Goal: Understand process/instructions: Learn how to perform a task or action

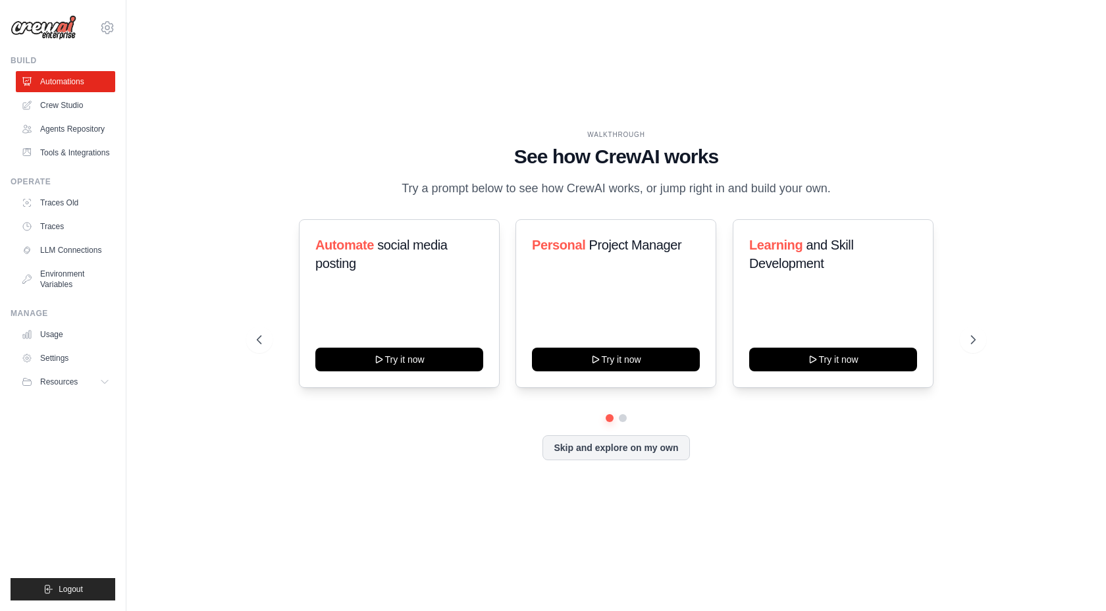
click at [545, 166] on h1 "See how CrewAI works" at bounding box center [616, 157] width 718 height 24
click at [520, 156] on h1 "See how CrewAI works" at bounding box center [616, 157] width 718 height 24
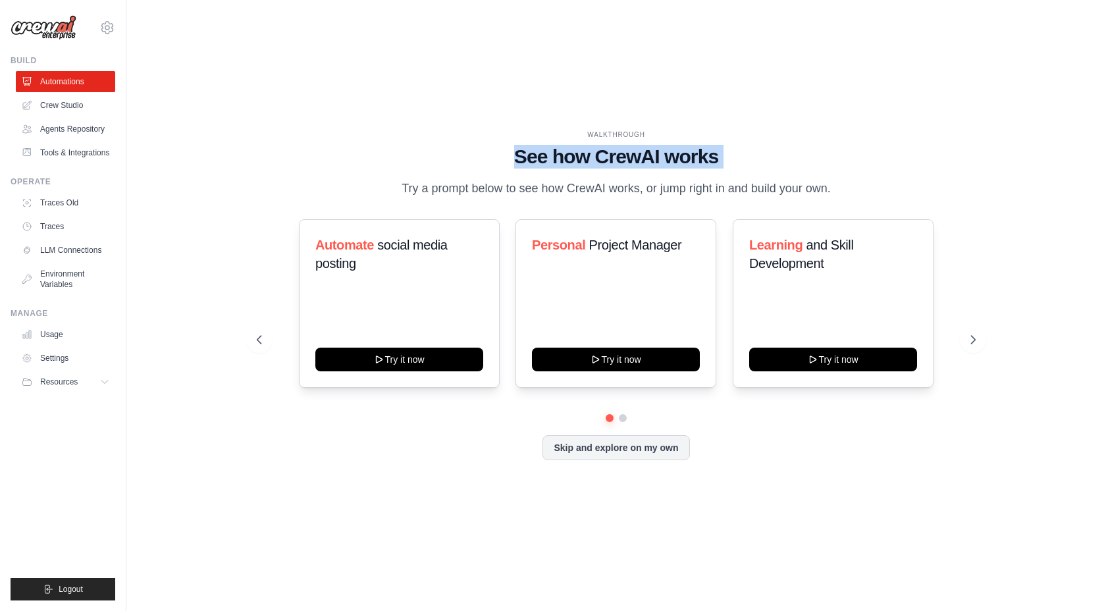
click at [520, 156] on h1 "See how CrewAI works" at bounding box center [616, 157] width 718 height 24
click at [497, 149] on h1 "See how CrewAI works" at bounding box center [616, 157] width 718 height 24
drag, startPoint x: 584, startPoint y: 133, endPoint x: 841, endPoint y: 187, distance: 262.4
click at [841, 187] on div "WALKTHROUGH See how [PERSON_NAME] works Try a prompt below to see how [PERSON_N…" at bounding box center [616, 164] width 718 height 68
click at [432, 192] on p "Try a prompt below to see how CrewAI works, or jump right in and build your own." at bounding box center [616, 188] width 442 height 19
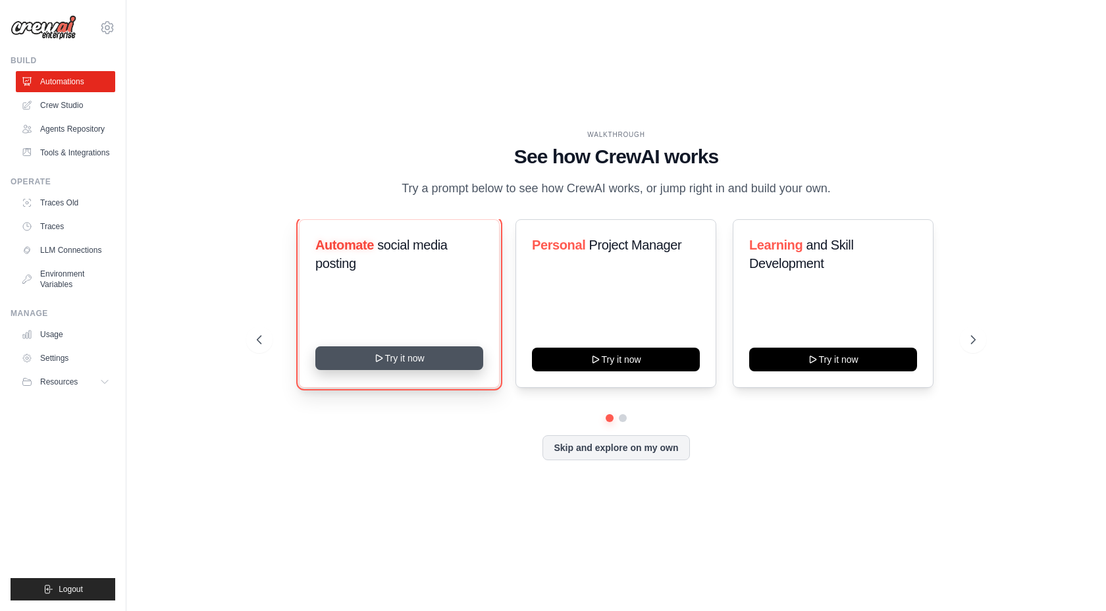
click at [426, 359] on button "Try it now" at bounding box center [399, 358] width 168 height 24
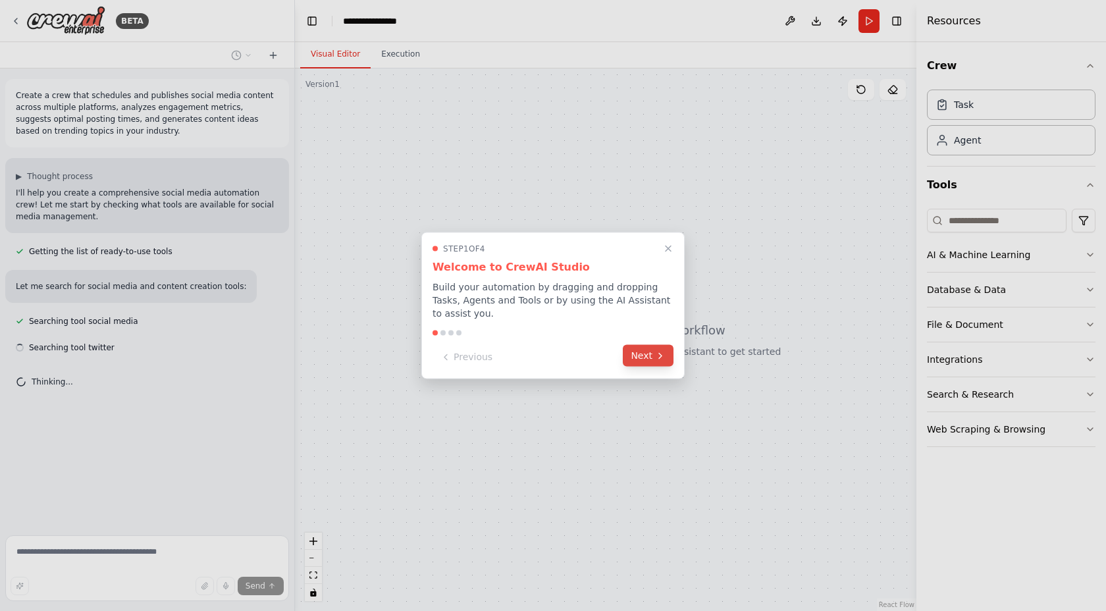
click at [644, 350] on button "Next" at bounding box center [648, 356] width 51 height 22
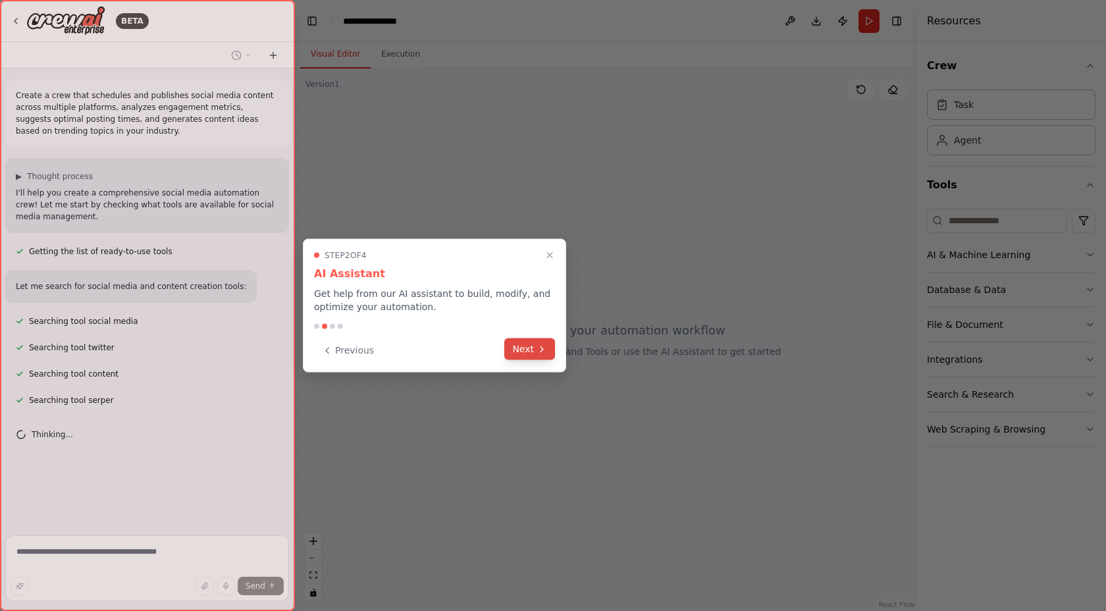
click at [520, 348] on button "Next" at bounding box center [529, 349] width 51 height 22
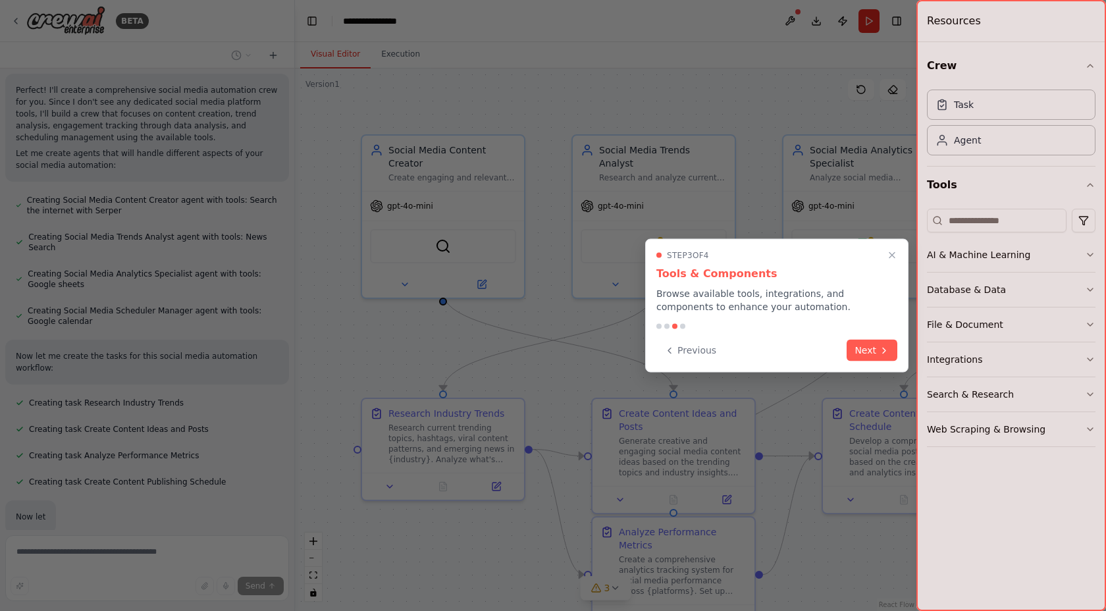
scroll to position [607, 0]
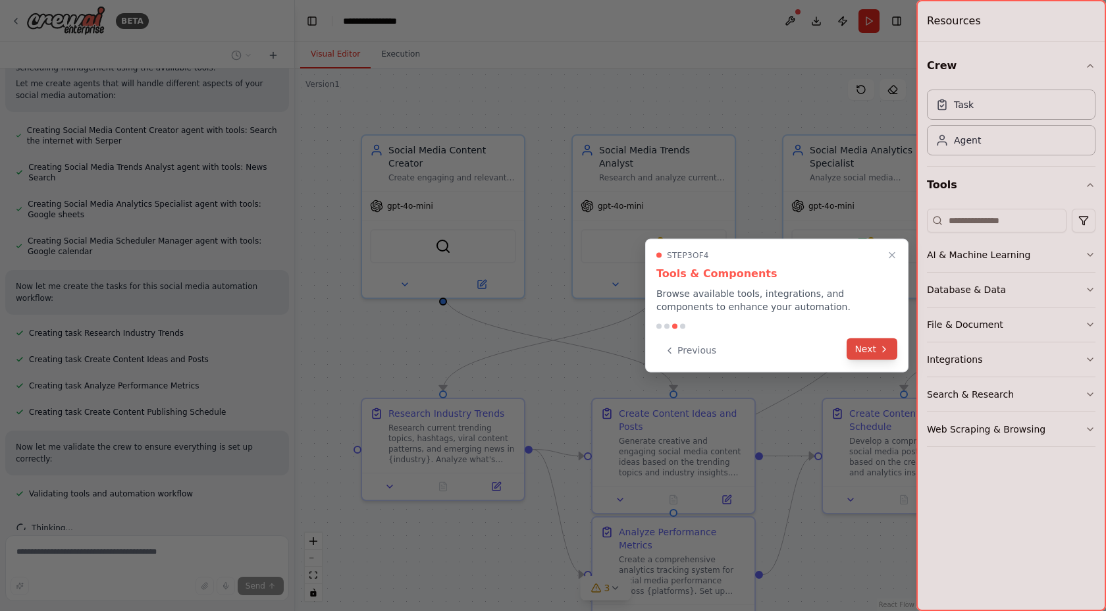
click at [856, 351] on button "Next" at bounding box center [872, 349] width 51 height 22
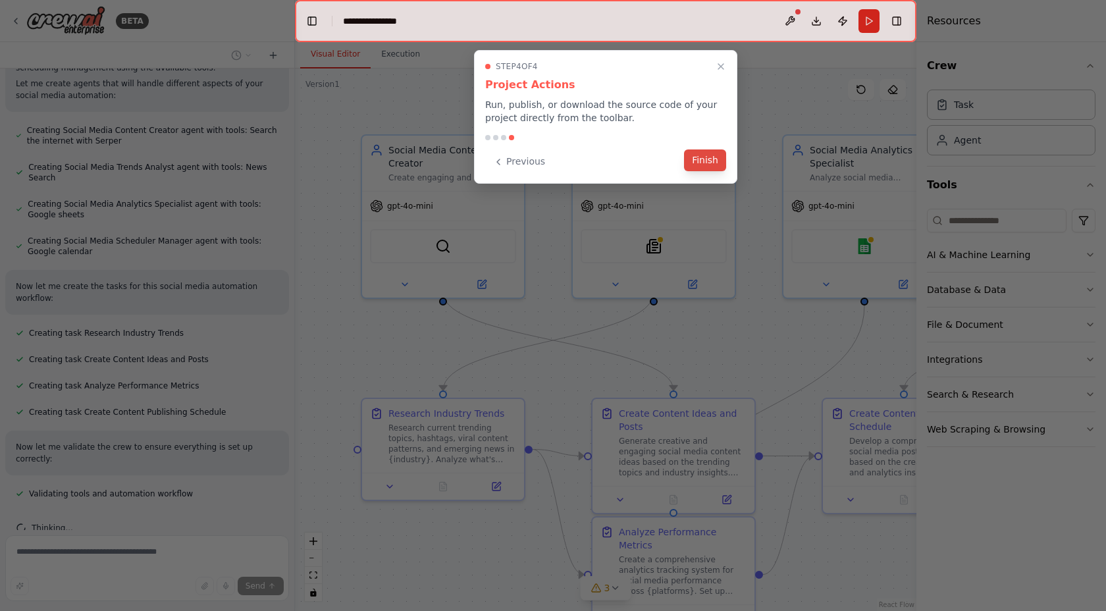
click at [704, 166] on button "Finish" at bounding box center [705, 160] width 42 height 22
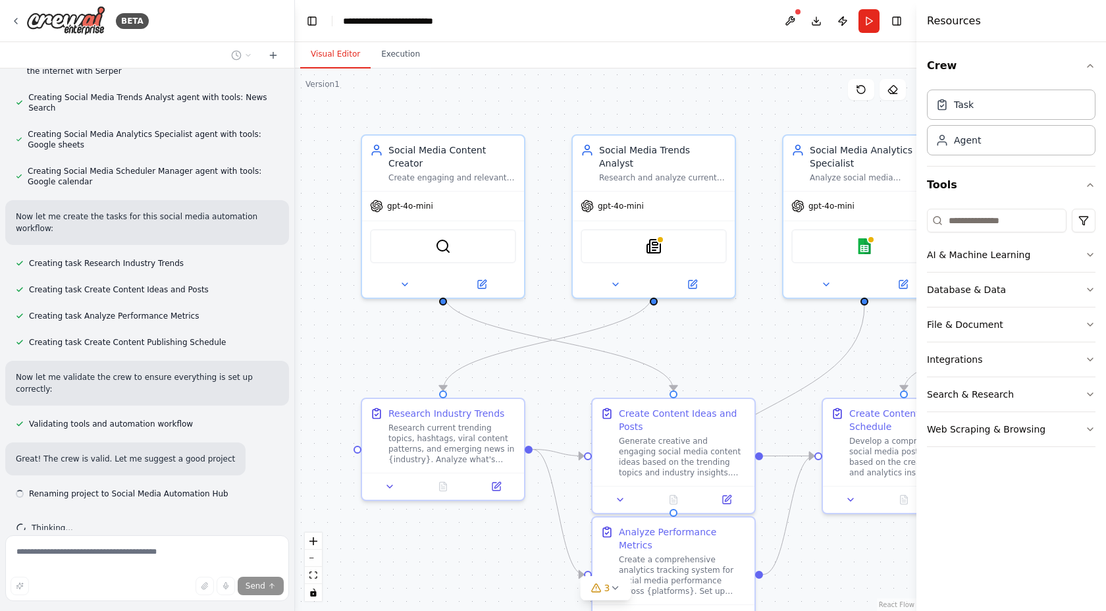
scroll to position [689, 0]
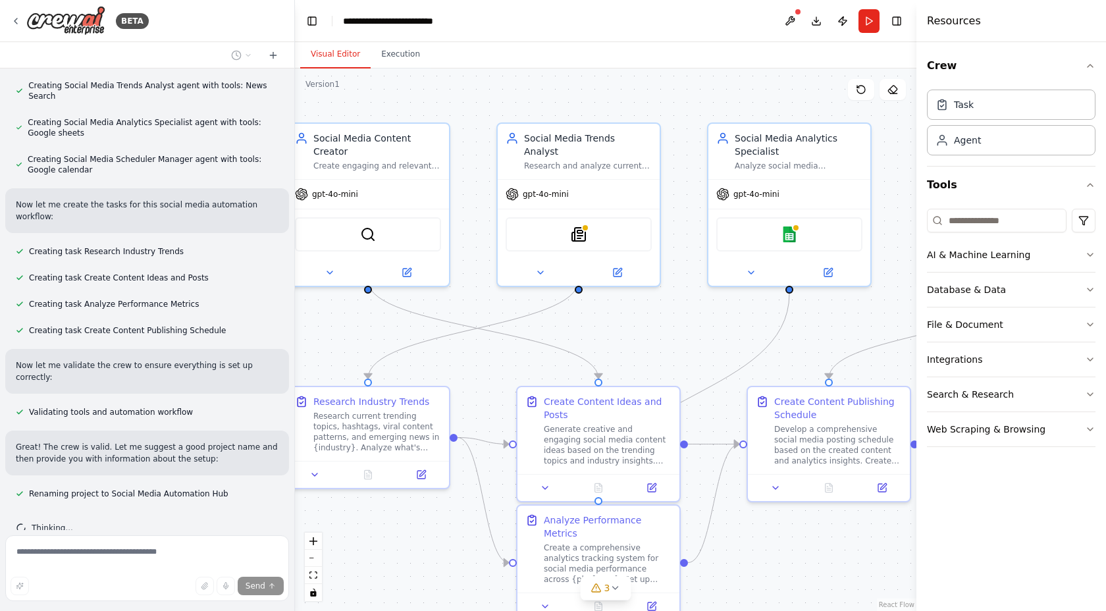
drag, startPoint x: 755, startPoint y: 331, endPoint x: 688, endPoint y: 316, distance: 68.1
click at [688, 316] on div ".deletable-edge-delete-btn { width: 20px; height: 20px; border: 0px solid #ffff…" at bounding box center [606, 339] width 622 height 543
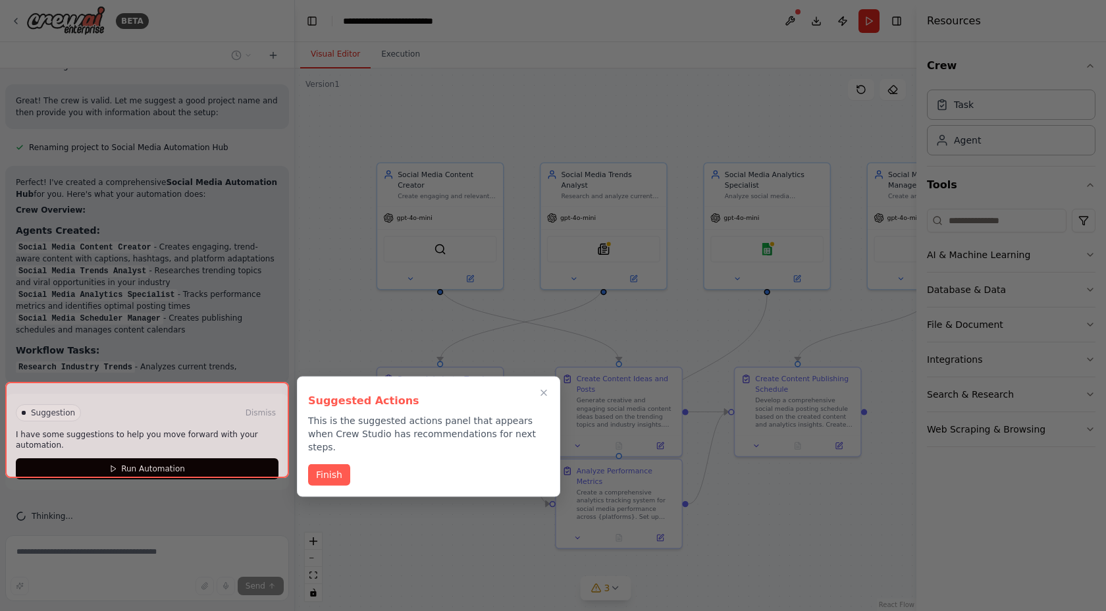
click at [332, 472] on div "Finish" at bounding box center [428, 475] width 241 height 22
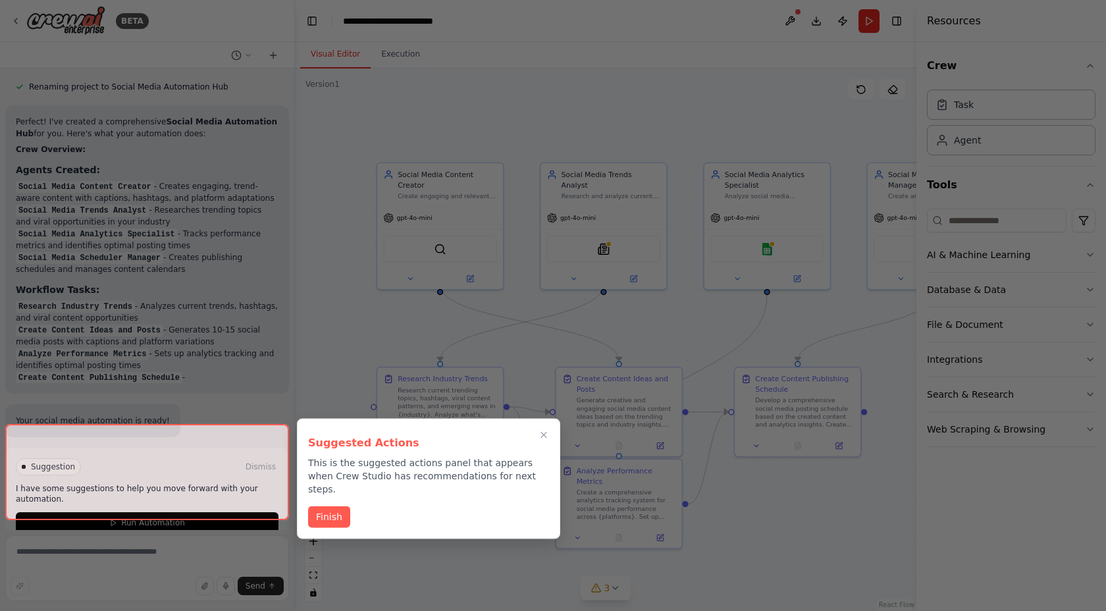
click at [327, 466] on p "This is the suggested actions panel that appears when Crew Studio has recommend…" at bounding box center [428, 476] width 241 height 40
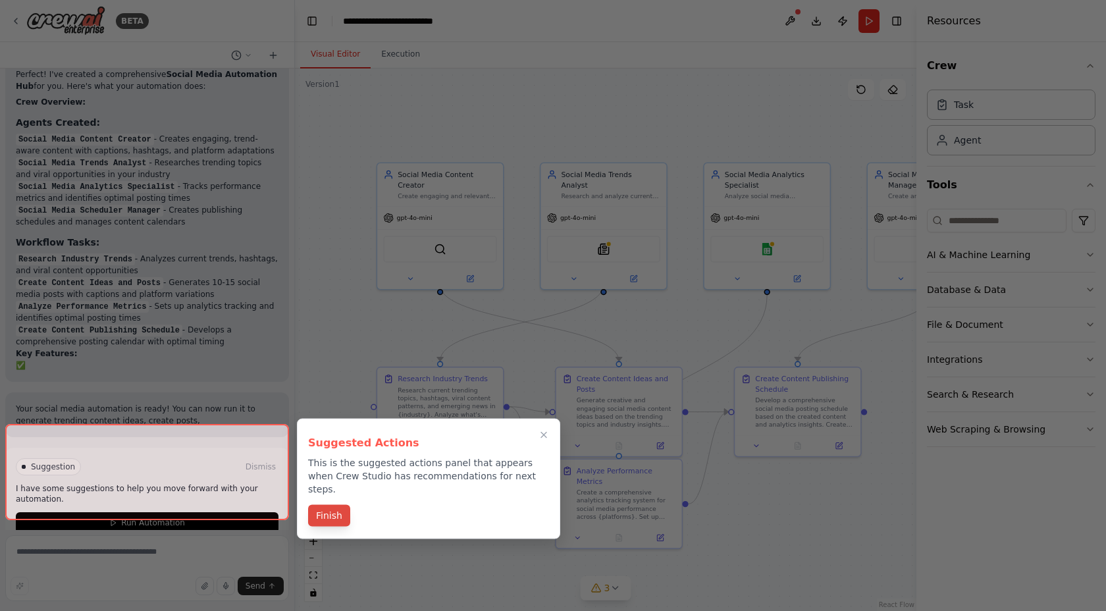
click at [325, 505] on button "Finish" at bounding box center [329, 516] width 42 height 22
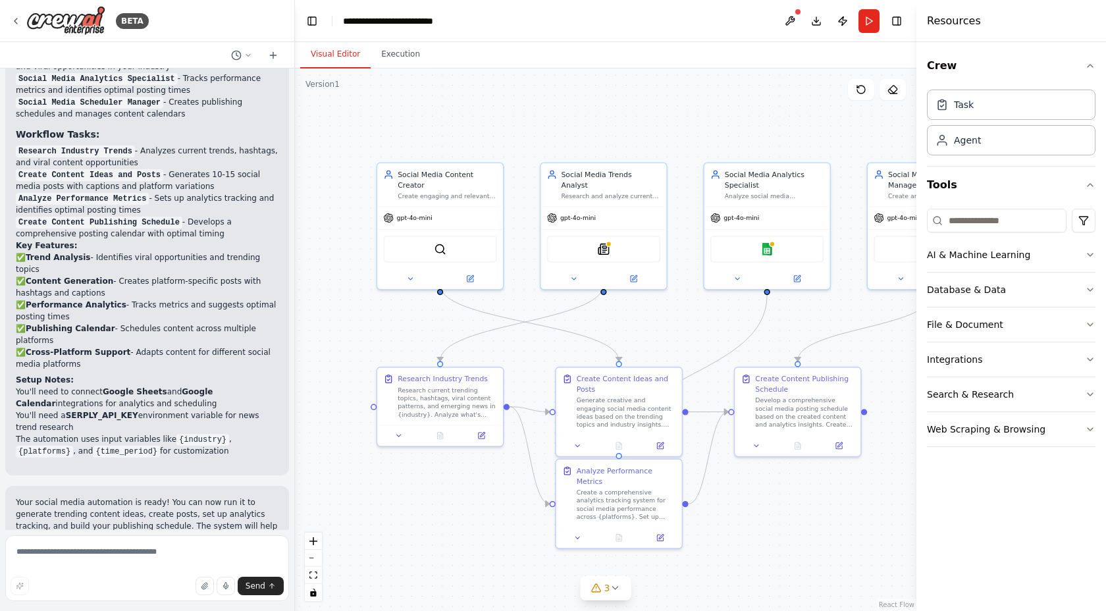
scroll to position [1356, 0]
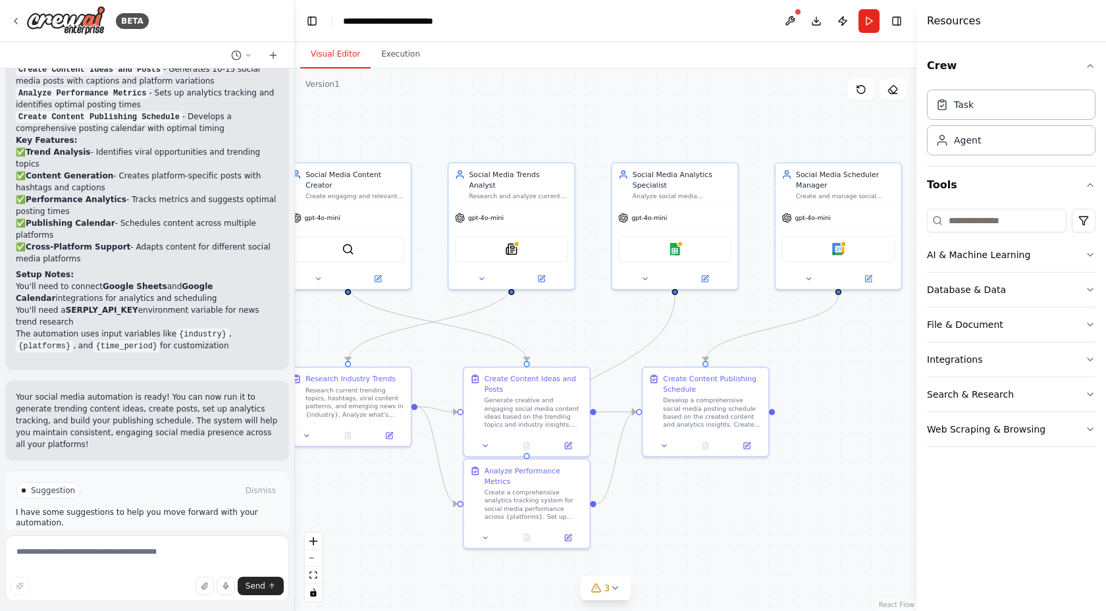
drag, startPoint x: 676, startPoint y: 113, endPoint x: 554, endPoint y: 113, distance: 121.8
click at [554, 113] on div ".deletable-edge-delete-btn { width: 20px; height: 20px; border: 0px solid #ffff…" at bounding box center [606, 339] width 622 height 543
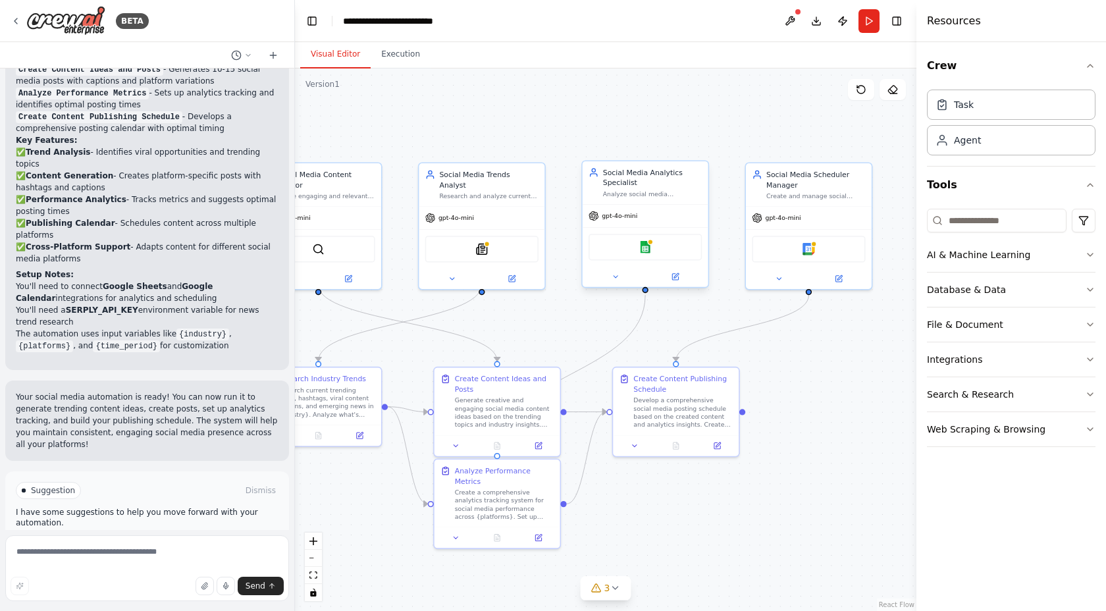
click at [649, 191] on div "Analyze social media engagement metrics, track performance across {platforms}, …" at bounding box center [652, 194] width 99 height 8
click at [650, 194] on div "Analyze social media engagement metrics, track performance across {platforms}, …" at bounding box center [652, 194] width 99 height 8
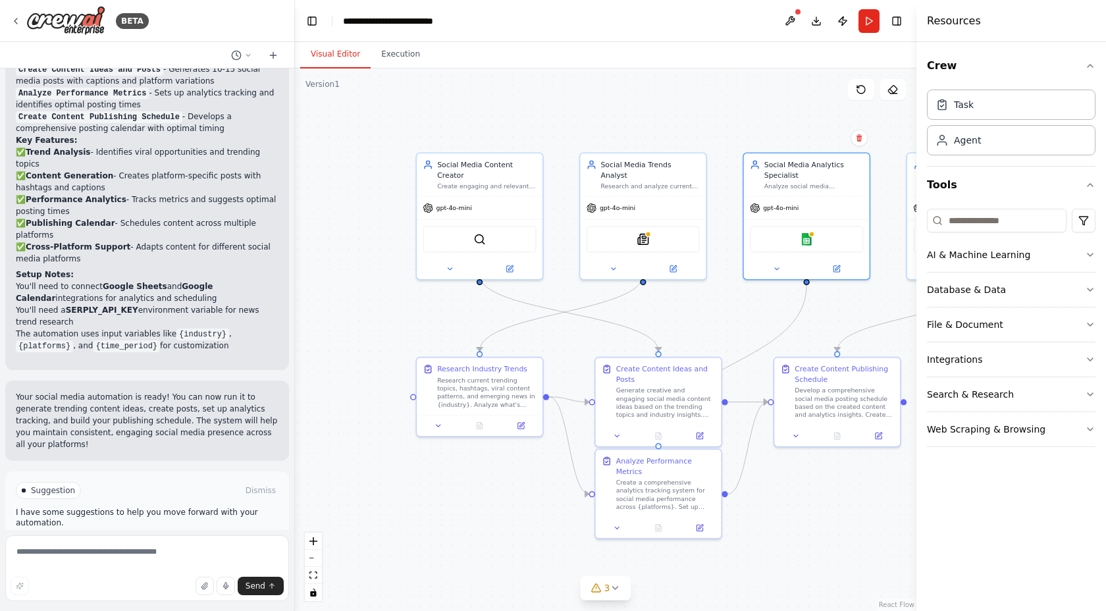
drag, startPoint x: 557, startPoint y: 337, endPoint x: 716, endPoint y: 327, distance: 159.7
click at [716, 327] on div ".deletable-edge-delete-btn { width: 20px; height: 20px; border: 0px solid #ffff…" at bounding box center [606, 339] width 622 height 543
click at [207, 566] on textarea at bounding box center [147, 568] width 284 height 66
click at [469, 388] on div "Research current trending topics, hashtags, viral content patterns, and emergin…" at bounding box center [486, 389] width 99 height 33
click at [348, 518] on div ".deletable-edge-delete-btn { width: 20px; height: 20px; border: 0px solid #ffff…" at bounding box center [606, 339] width 622 height 543
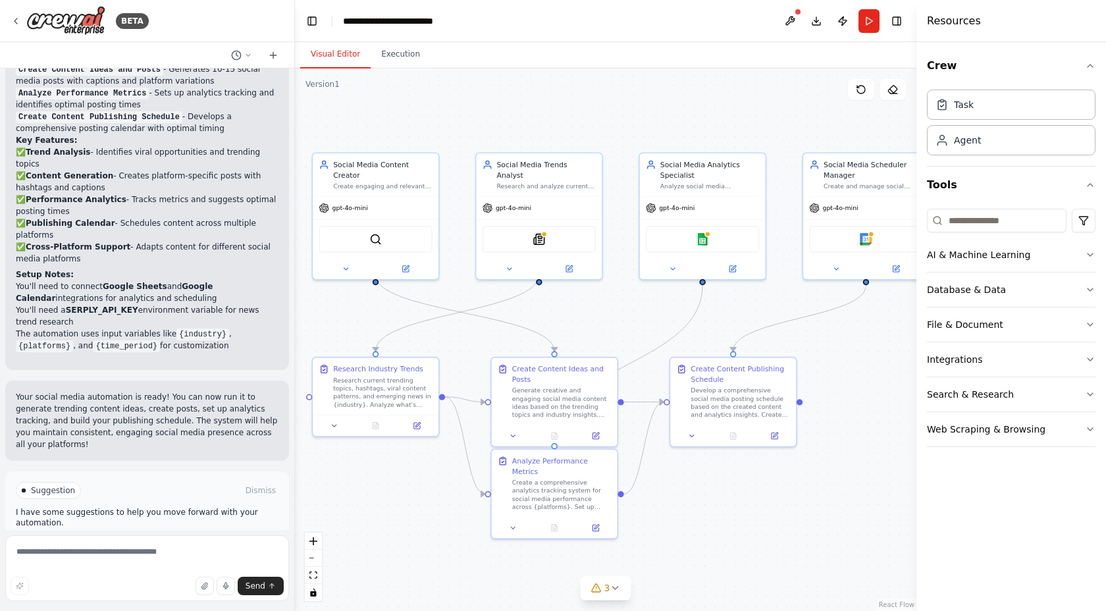
drag, startPoint x: 492, startPoint y: 464, endPoint x: 388, endPoint y: 464, distance: 104.0
click at [388, 464] on div ".deletable-edge-delete-btn { width: 20px; height: 20px; border: 0px solid #ffff…" at bounding box center [606, 339] width 622 height 543
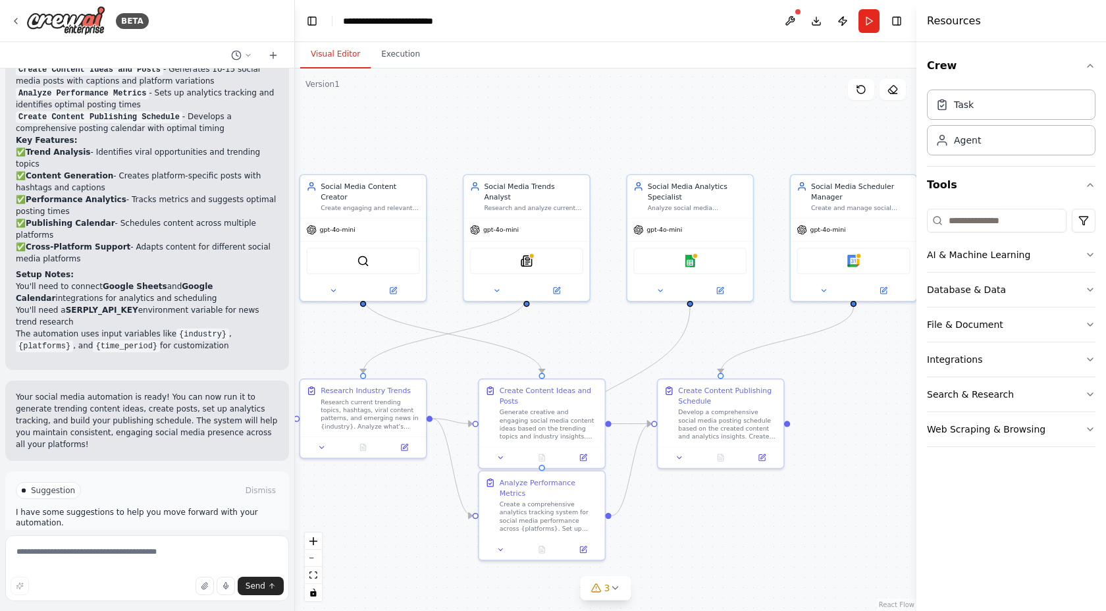
drag, startPoint x: 866, startPoint y: 325, endPoint x: 843, endPoint y: 360, distance: 41.8
click at [843, 360] on div ".deletable-edge-delete-btn { width: 20px; height: 20px; border: 0px solid #ffff…" at bounding box center [606, 339] width 622 height 543
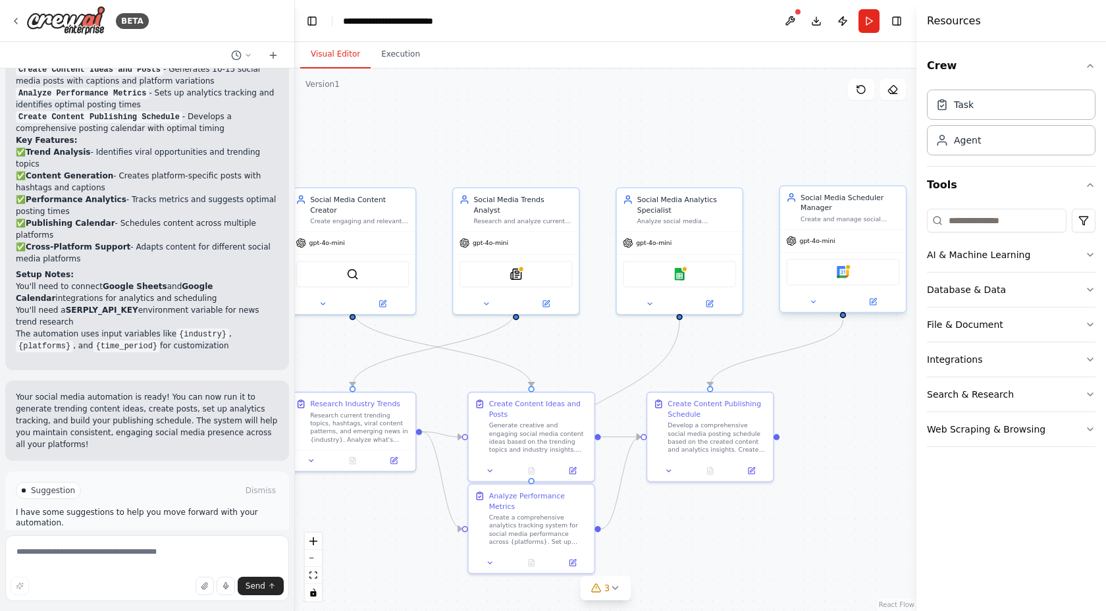
click at [832, 219] on div "Create and manage social media posting schedules, coordinate content distributi…" at bounding box center [850, 219] width 99 height 8
click at [841, 271] on img at bounding box center [843, 272] width 13 height 13
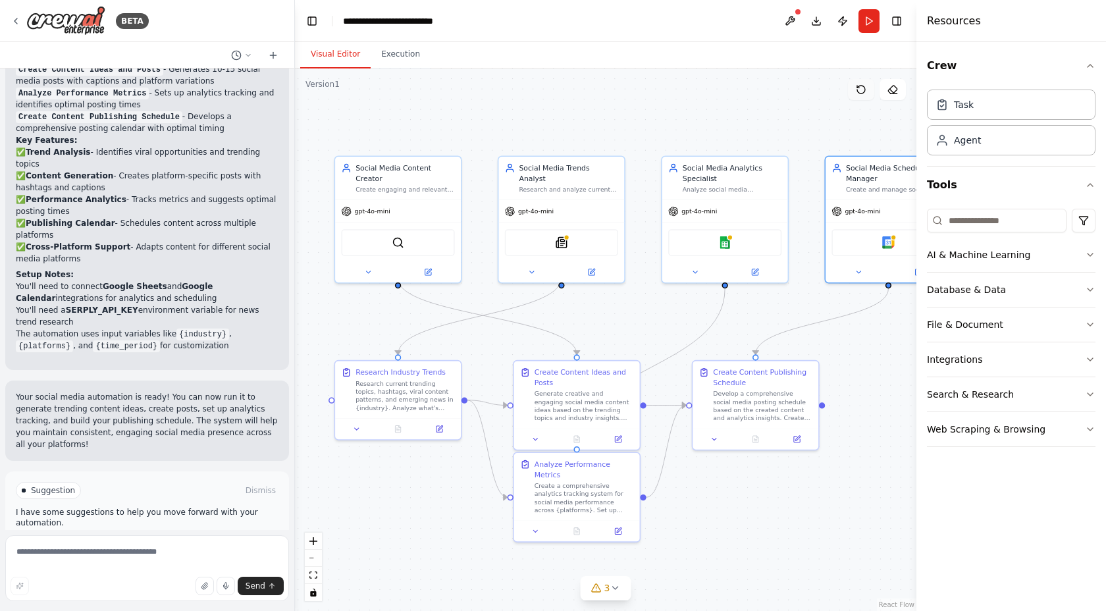
drag, startPoint x: 805, startPoint y: 128, endPoint x: 859, endPoint y: 94, distance: 63.6
click at [859, 94] on div "Version 1 Show Tools Hide Agents .deletable-edge-delete-btn { width: 20px; heig…" at bounding box center [606, 339] width 622 height 543
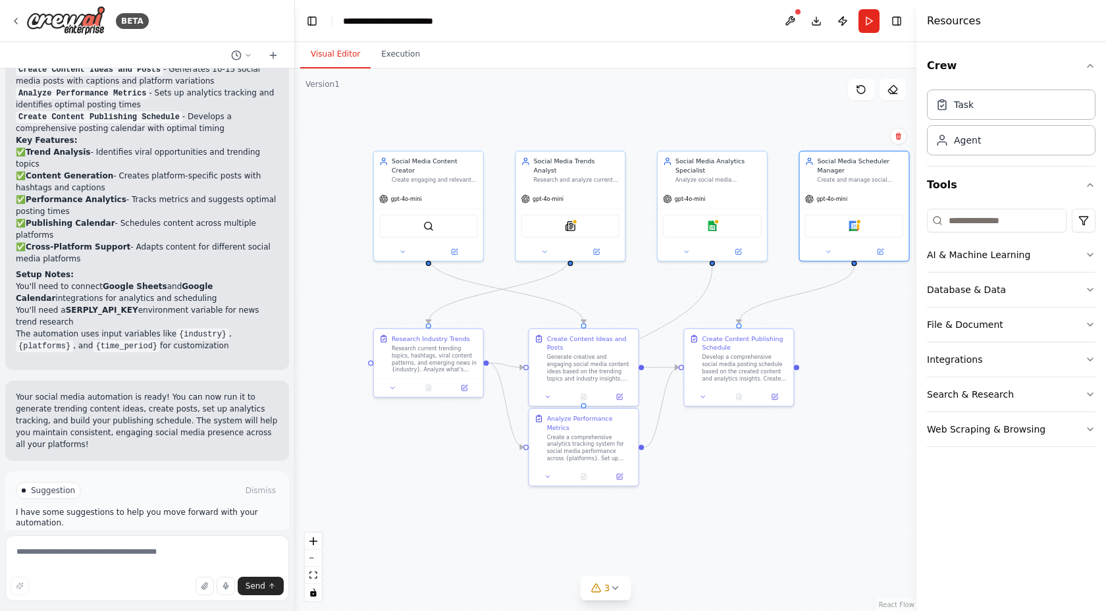
drag, startPoint x: 722, startPoint y: 478, endPoint x: 648, endPoint y: 458, distance: 77.2
click at [648, 458] on div ".deletable-edge-delete-btn { width: 20px; height: 20px; border: 0px solid #ffff…" at bounding box center [606, 339] width 622 height 543
